Goal: Transaction & Acquisition: Subscribe to service/newsletter

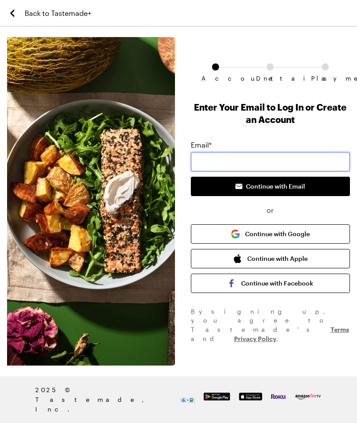
click at [309, 156] on input "email" at bounding box center [270, 161] width 159 height 19
type input "[EMAIL_ADDRESS][DOMAIN_NAME]"
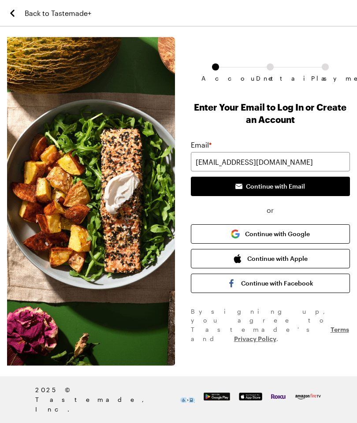
click at [287, 189] on span "Continue with Email" at bounding box center [275, 186] width 59 height 9
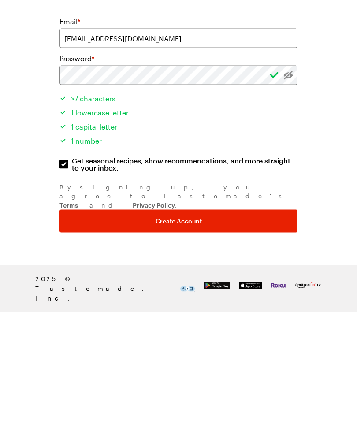
click at [225, 320] on button "Create Account" at bounding box center [178, 331] width 238 height 23
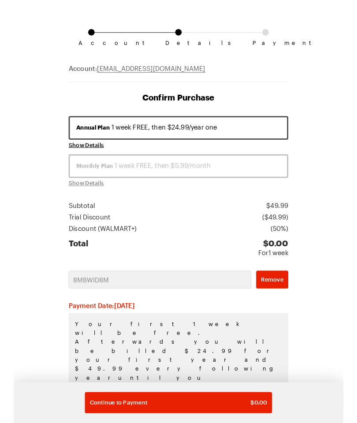
scroll to position [67, 0]
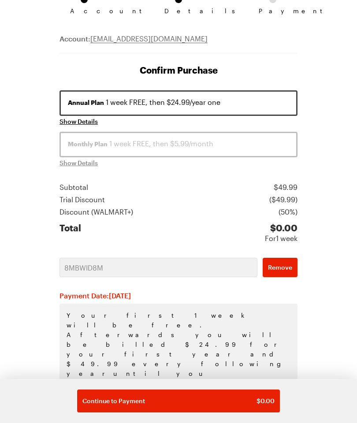
click at [326, 149] on div "Account Details Payment Account: [EMAIL_ADDRESS][DOMAIN_NAME] Confirm Purchase …" at bounding box center [178, 253] width 357 height 567
click at [231, 410] on button "Continue to Payment $ 0.00" at bounding box center [178, 400] width 202 height 23
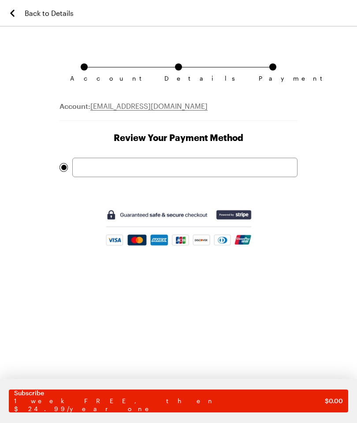
scroll to position [67, 0]
